Goal: Check status: Check status

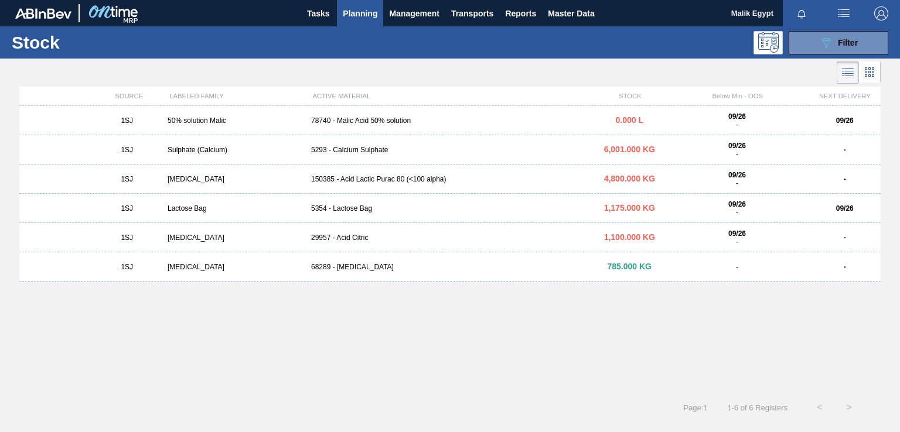
click at [359, 12] on span "Planning" at bounding box center [360, 13] width 35 height 14
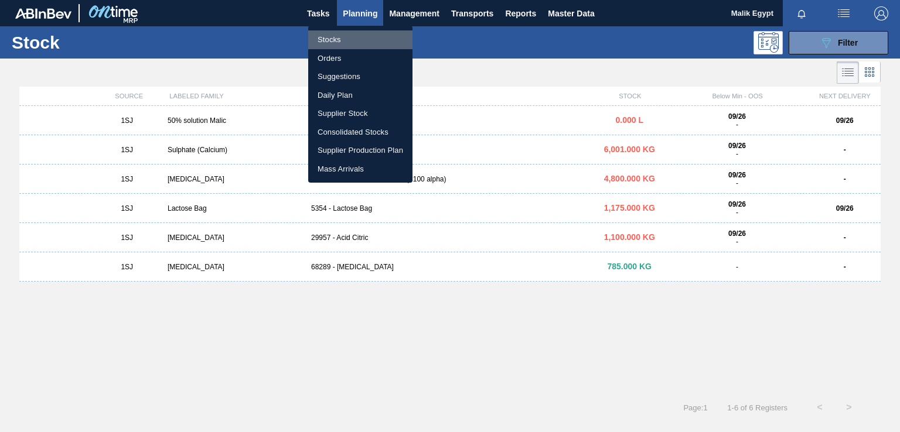
click at [333, 39] on li "Stocks" at bounding box center [360, 39] width 104 height 19
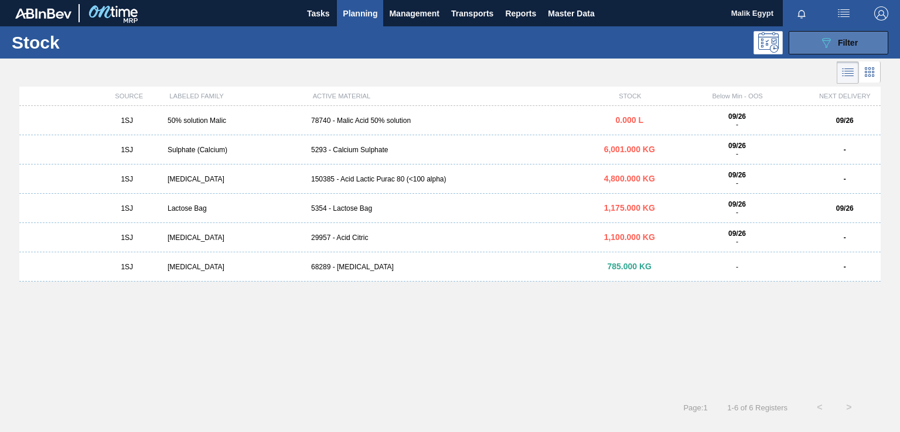
click at [846, 43] on span "Filter" at bounding box center [848, 42] width 20 height 9
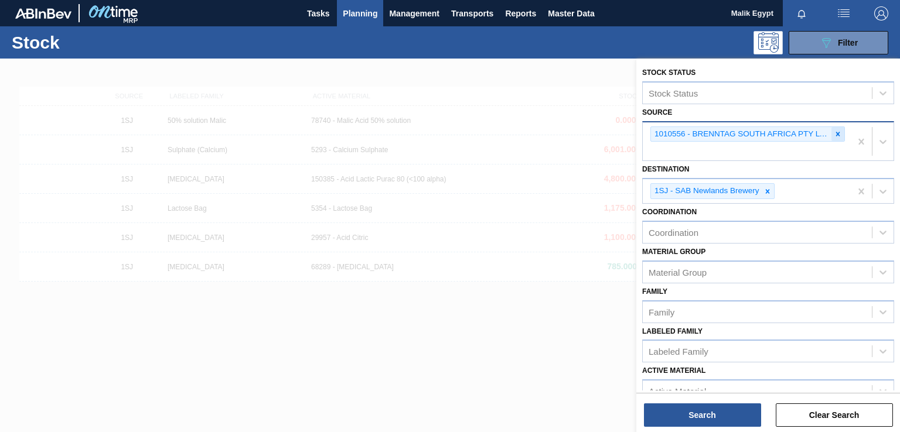
click at [835, 133] on icon at bounding box center [837, 134] width 8 height 8
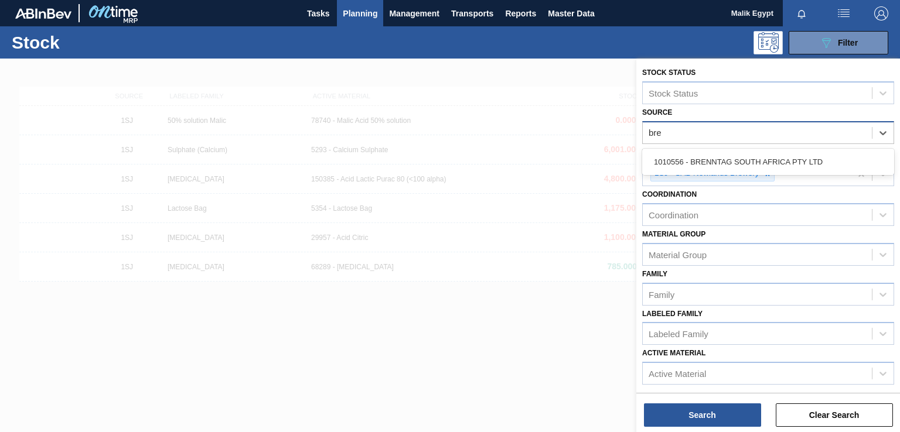
type input "bren"
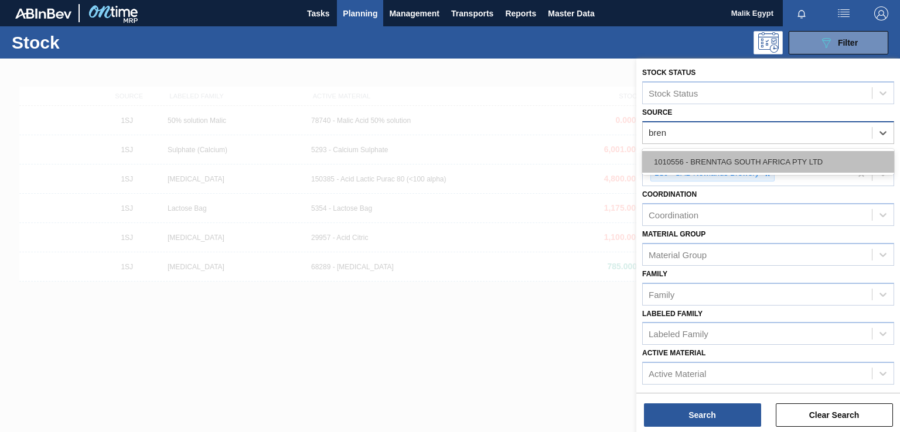
click at [782, 165] on div "1010556 - BRENNTAG SOUTH AFRICA PTY LTD" at bounding box center [768, 162] width 252 height 22
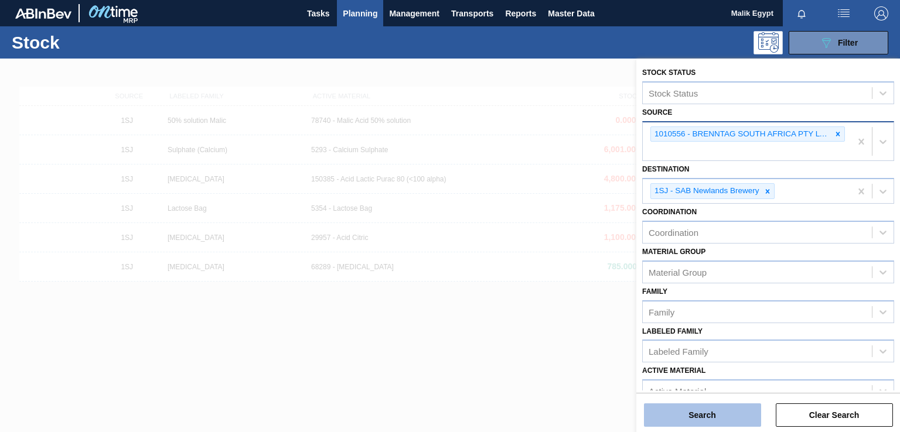
click at [716, 422] on button "Search" at bounding box center [702, 415] width 117 height 23
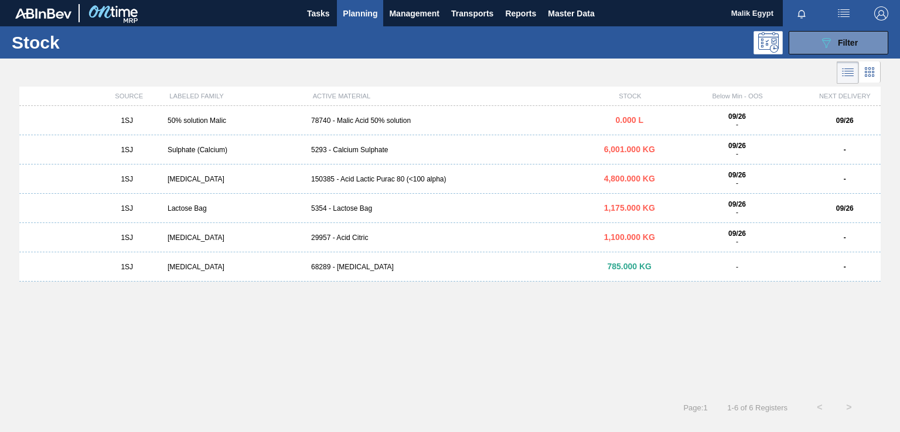
click at [363, 151] on div "5293 - Calcium Sulphate" at bounding box center [449, 150] width 287 height 8
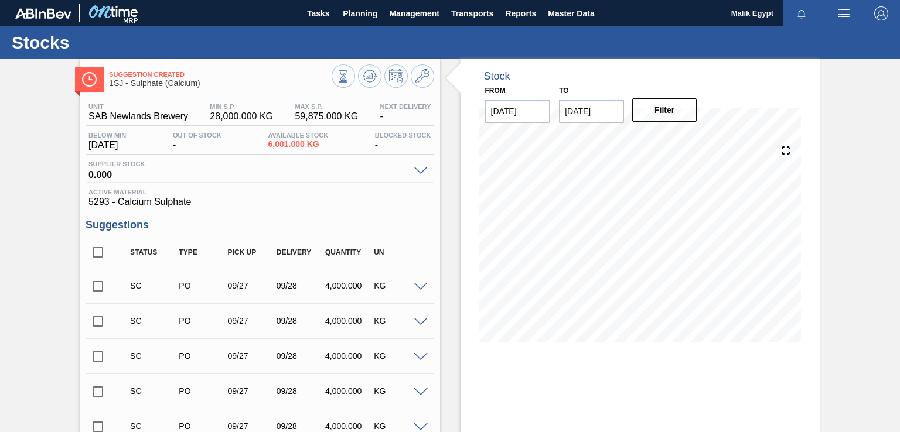
click at [97, 284] on input "checkbox" at bounding box center [98, 286] width 25 height 25
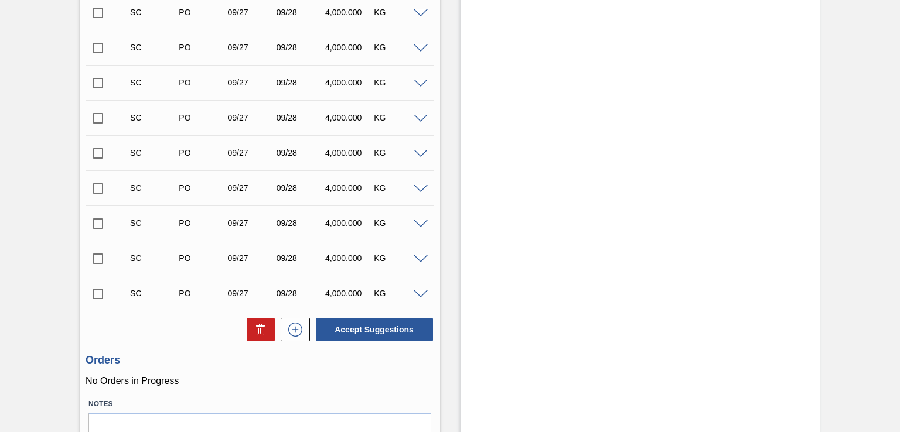
scroll to position [509, 0]
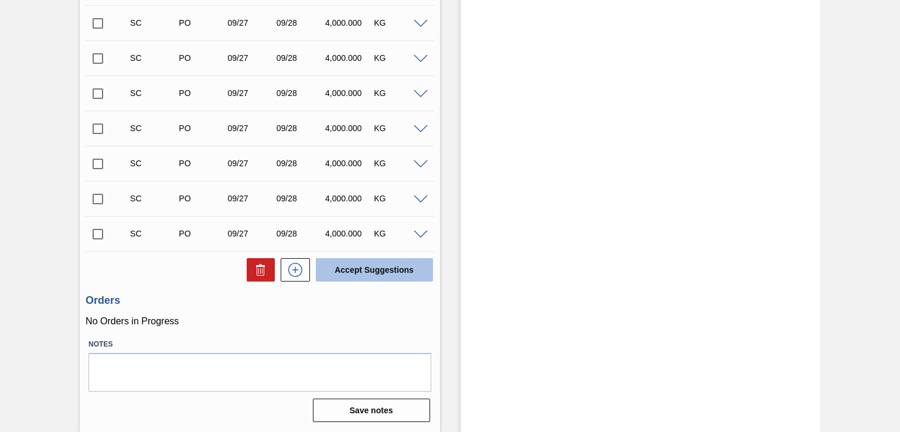
click at [394, 273] on button "Accept Suggestions" at bounding box center [374, 269] width 117 height 23
checkbox input "false"
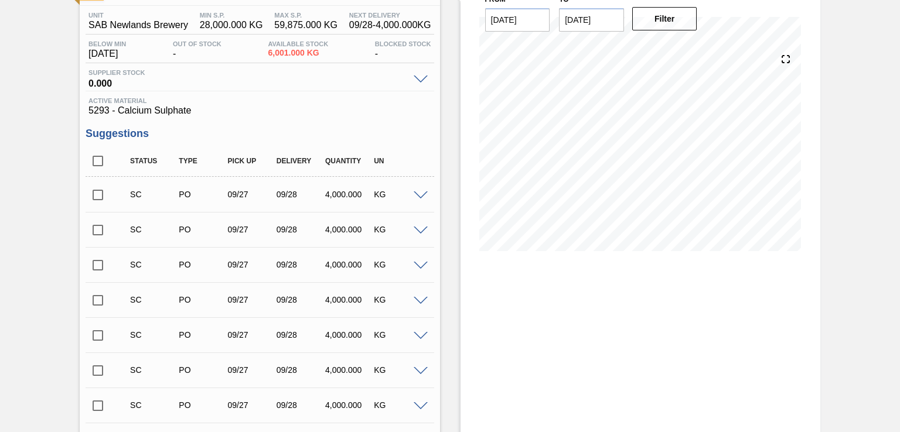
scroll to position [0, 0]
